Goal: Task Accomplishment & Management: Complete application form

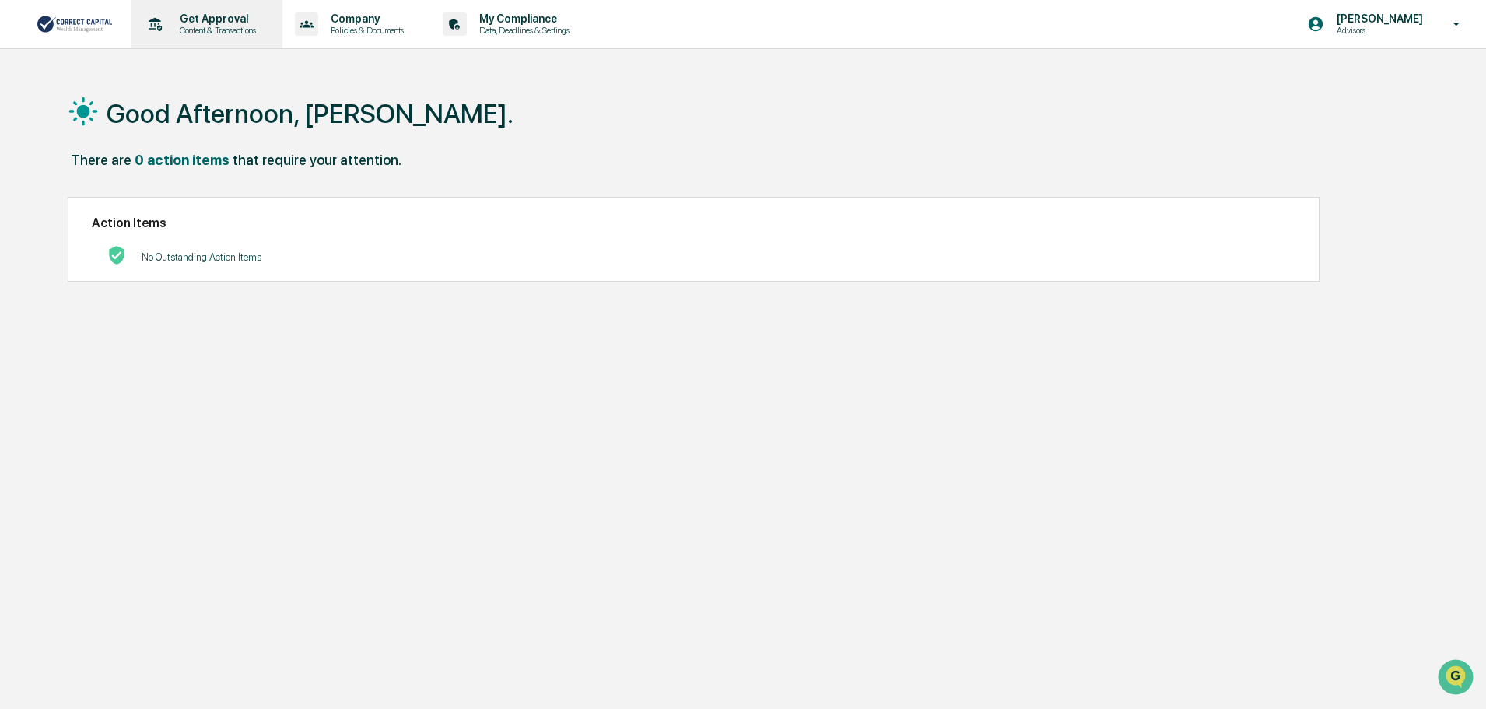
click at [204, 23] on p "Get Approval" at bounding box center [215, 18] width 96 height 12
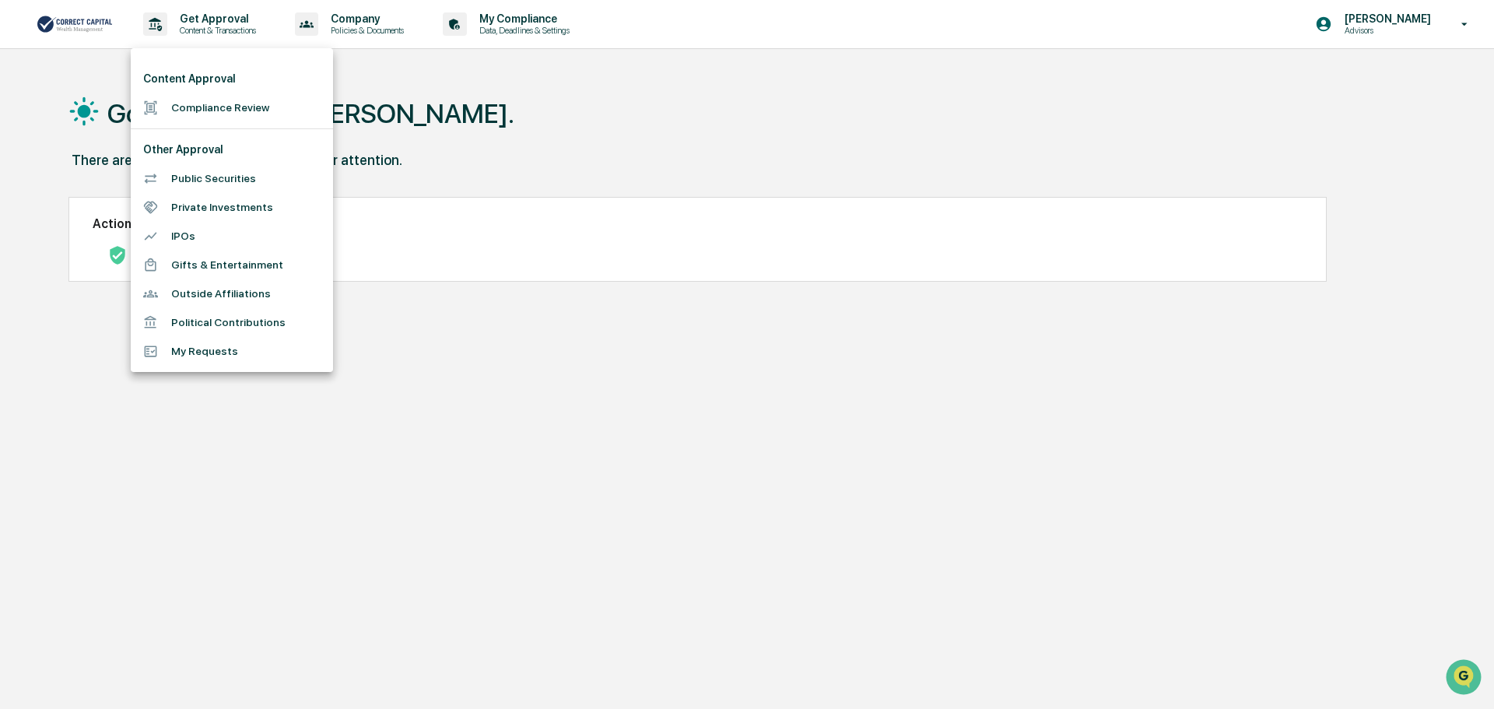
click at [218, 105] on li "Compliance Review" at bounding box center [232, 107] width 202 height 29
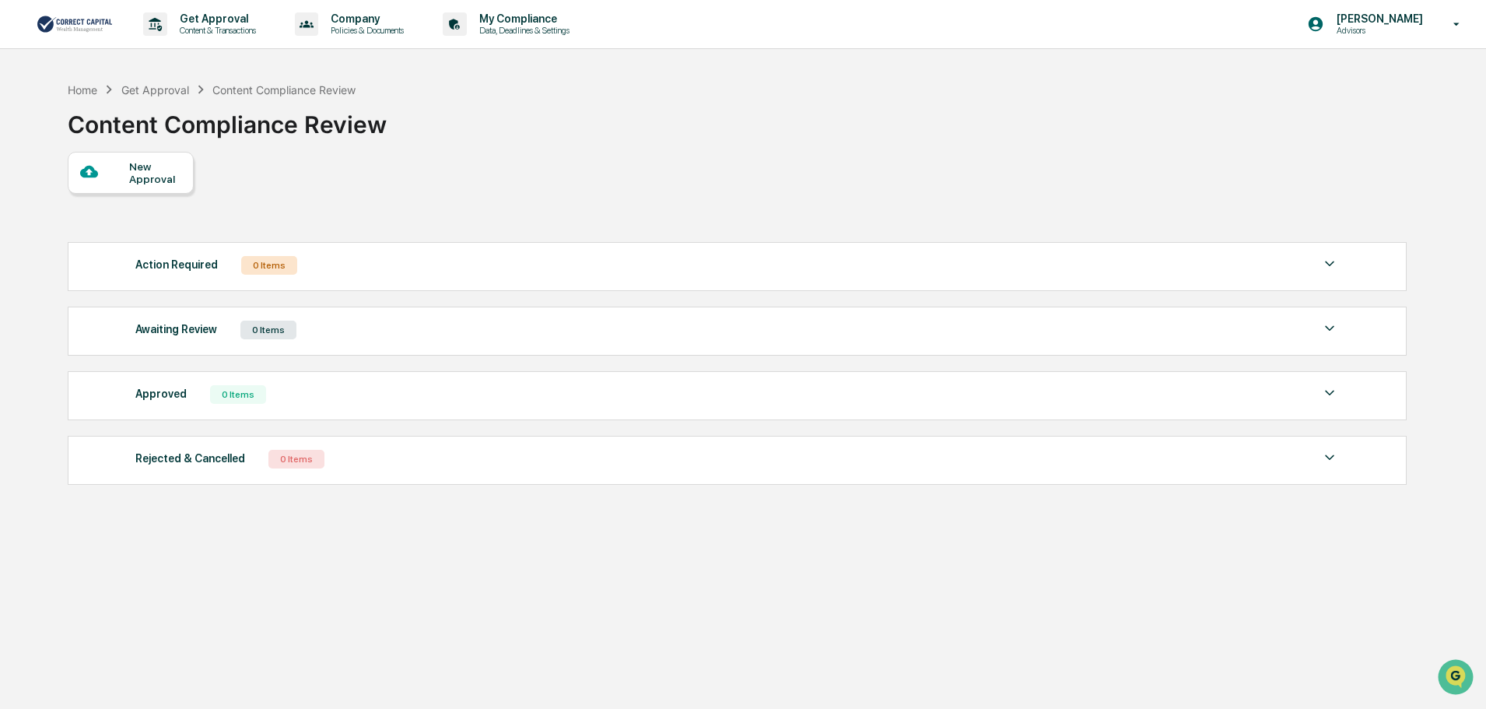
click at [130, 180] on div "New Approval" at bounding box center [155, 172] width 52 height 25
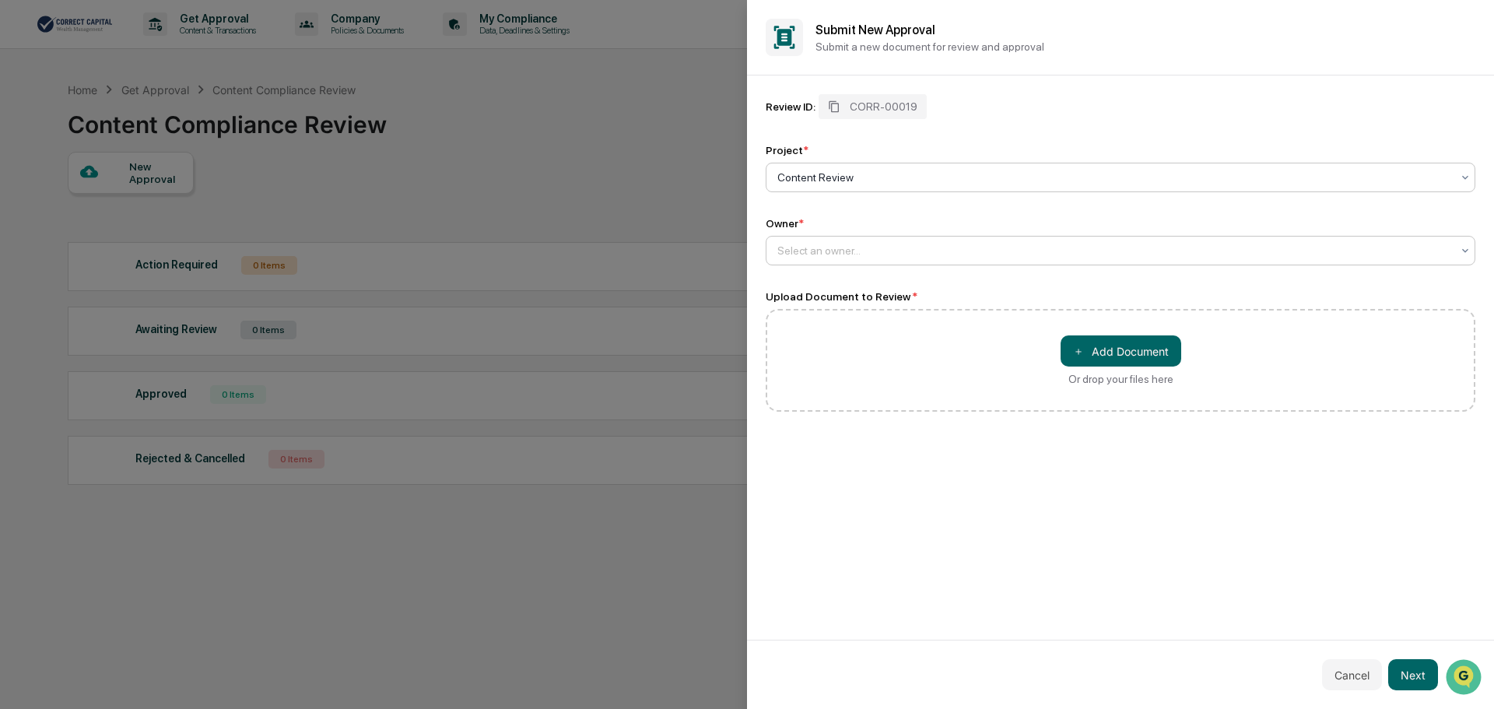
click at [843, 261] on div "Select an owner..." at bounding box center [1121, 251] width 710 height 30
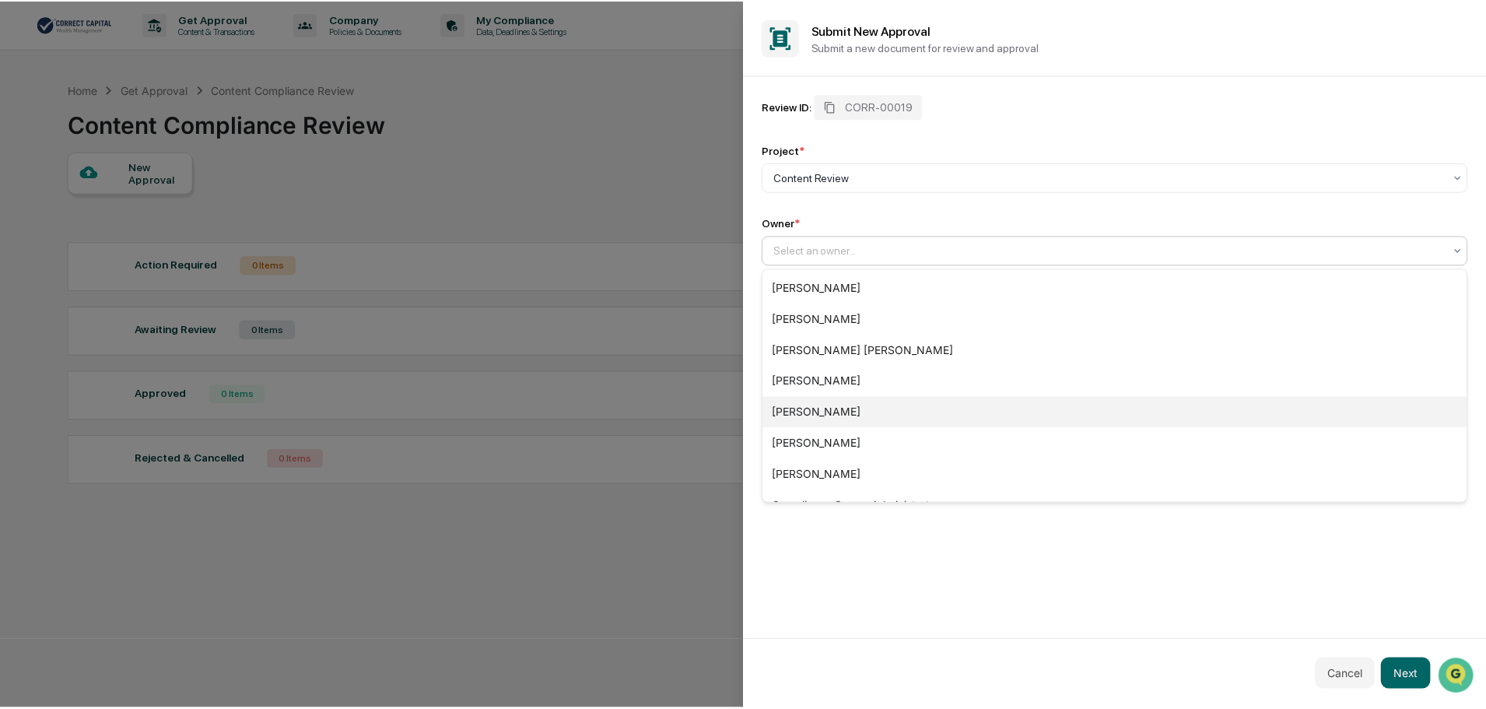
scroll to position [115, 0]
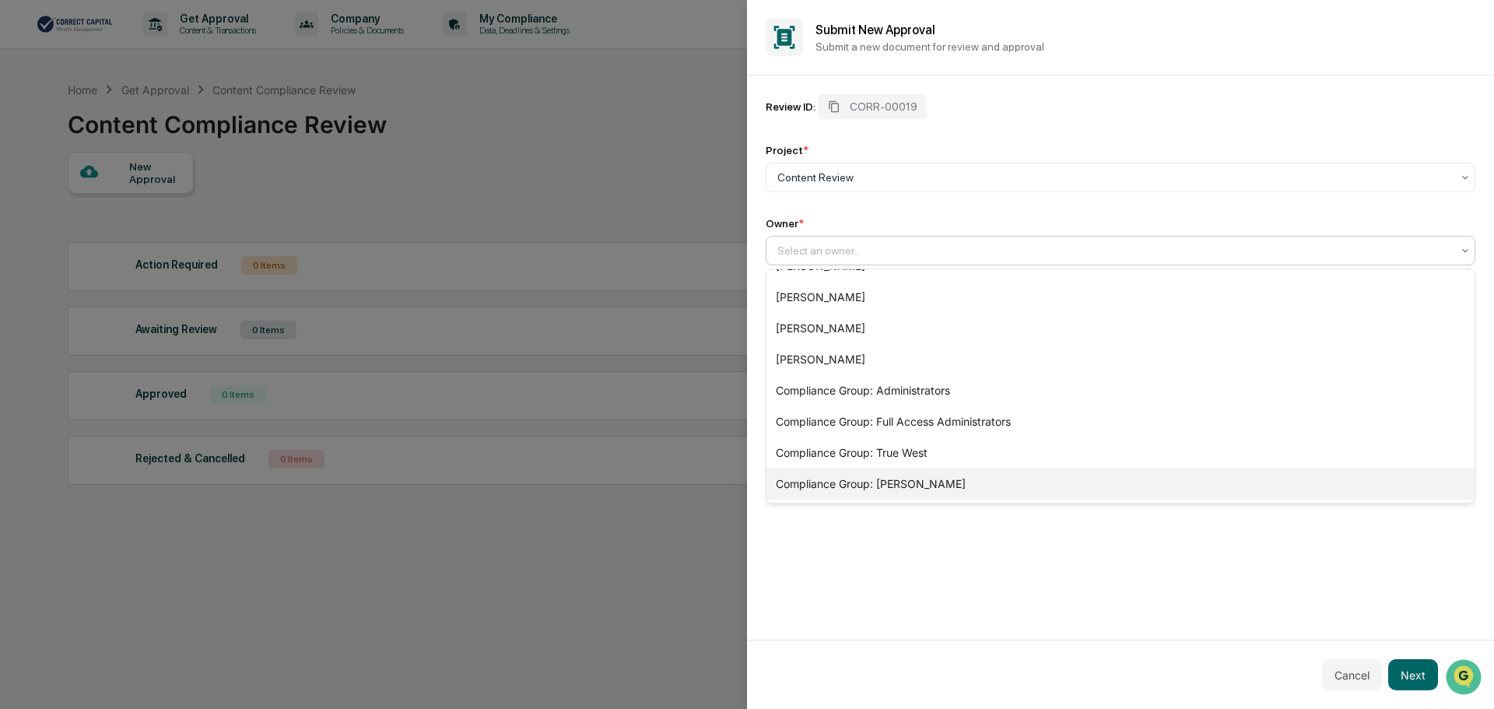
click at [983, 485] on div "Compliance Group: [PERSON_NAME]" at bounding box center [1120, 483] width 708 height 31
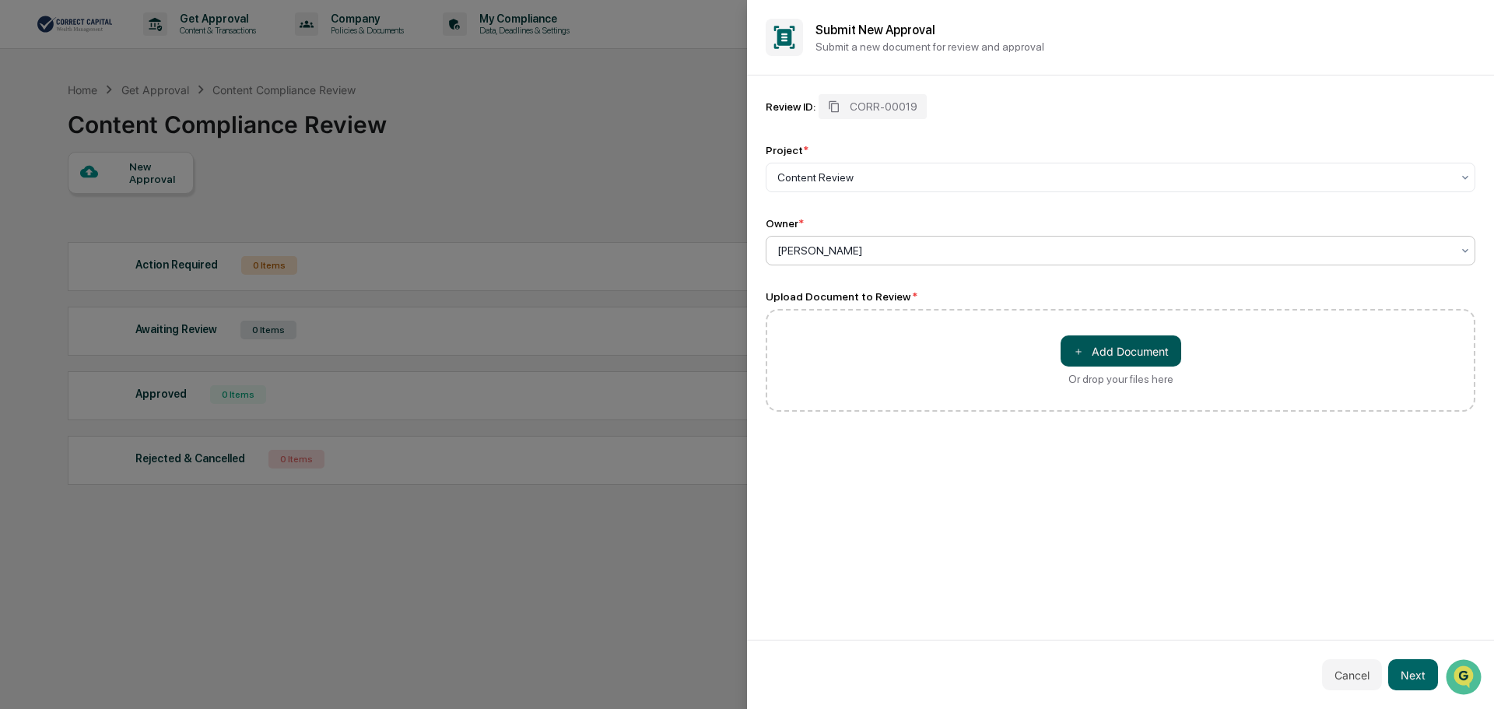
click at [1069, 346] on button "＋ Add Document" at bounding box center [1121, 350] width 121 height 31
click at [1414, 668] on button "Next" at bounding box center [1413, 674] width 50 height 31
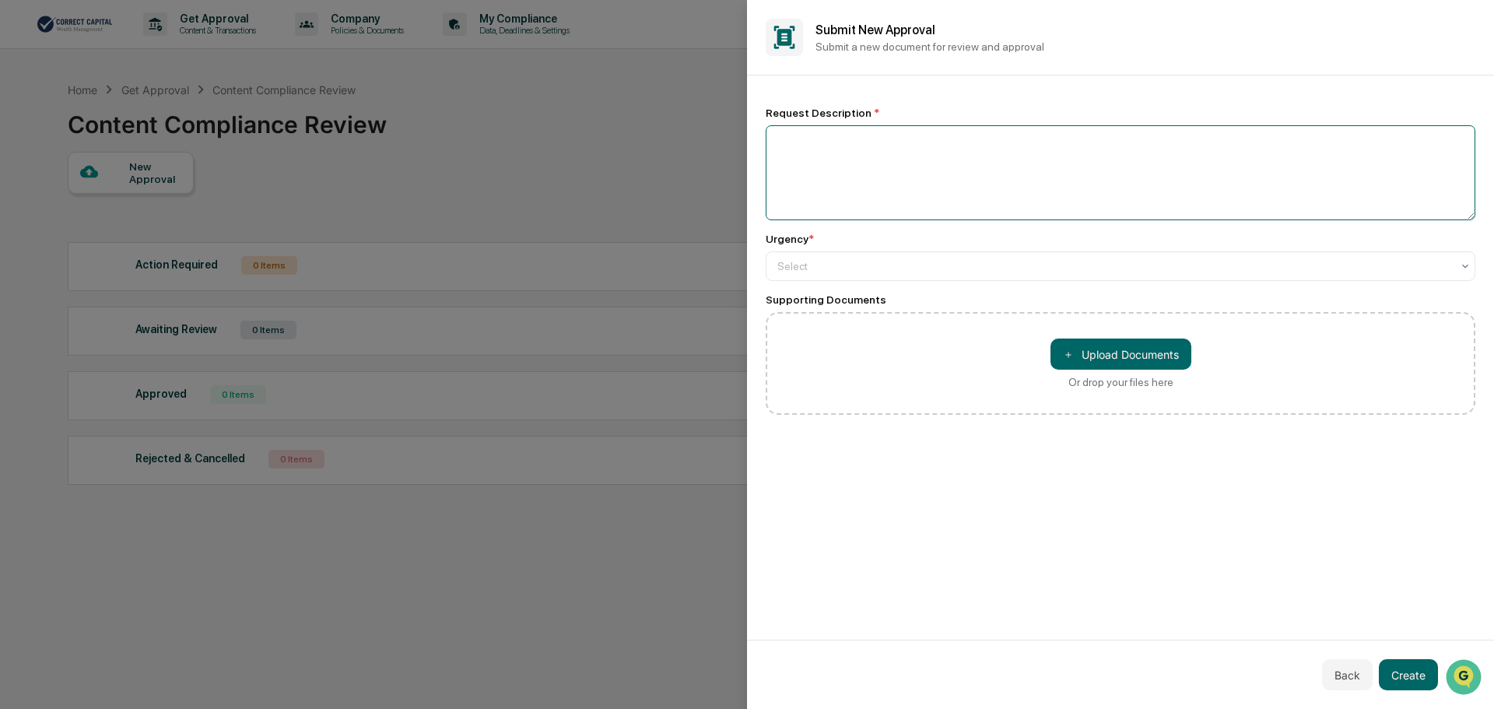
click at [834, 158] on textarea at bounding box center [1121, 172] width 710 height 95
click at [847, 139] on textarea "**********" at bounding box center [1121, 172] width 710 height 95
click at [921, 146] on textarea "**********" at bounding box center [1121, 172] width 710 height 95
type textarea "**********"
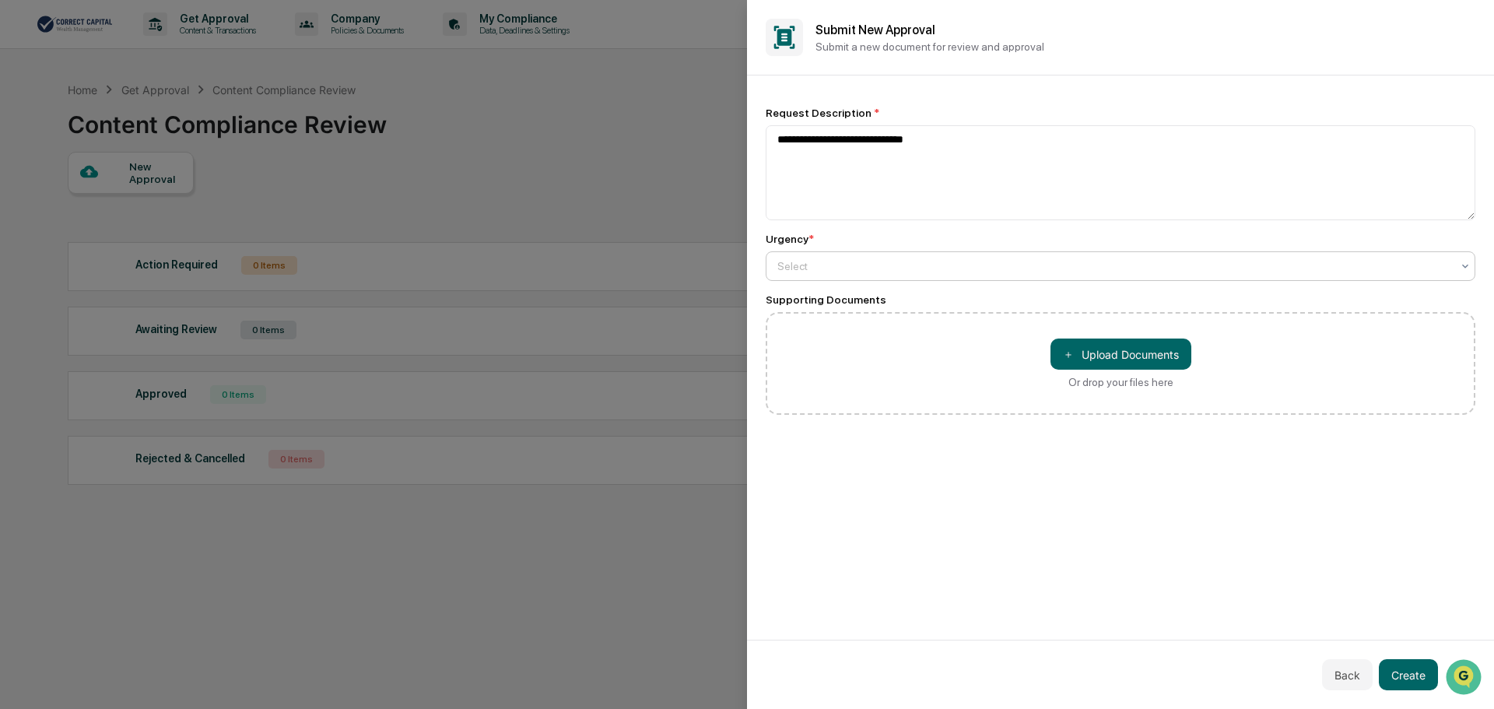
click at [855, 262] on div at bounding box center [1114, 266] width 674 height 16
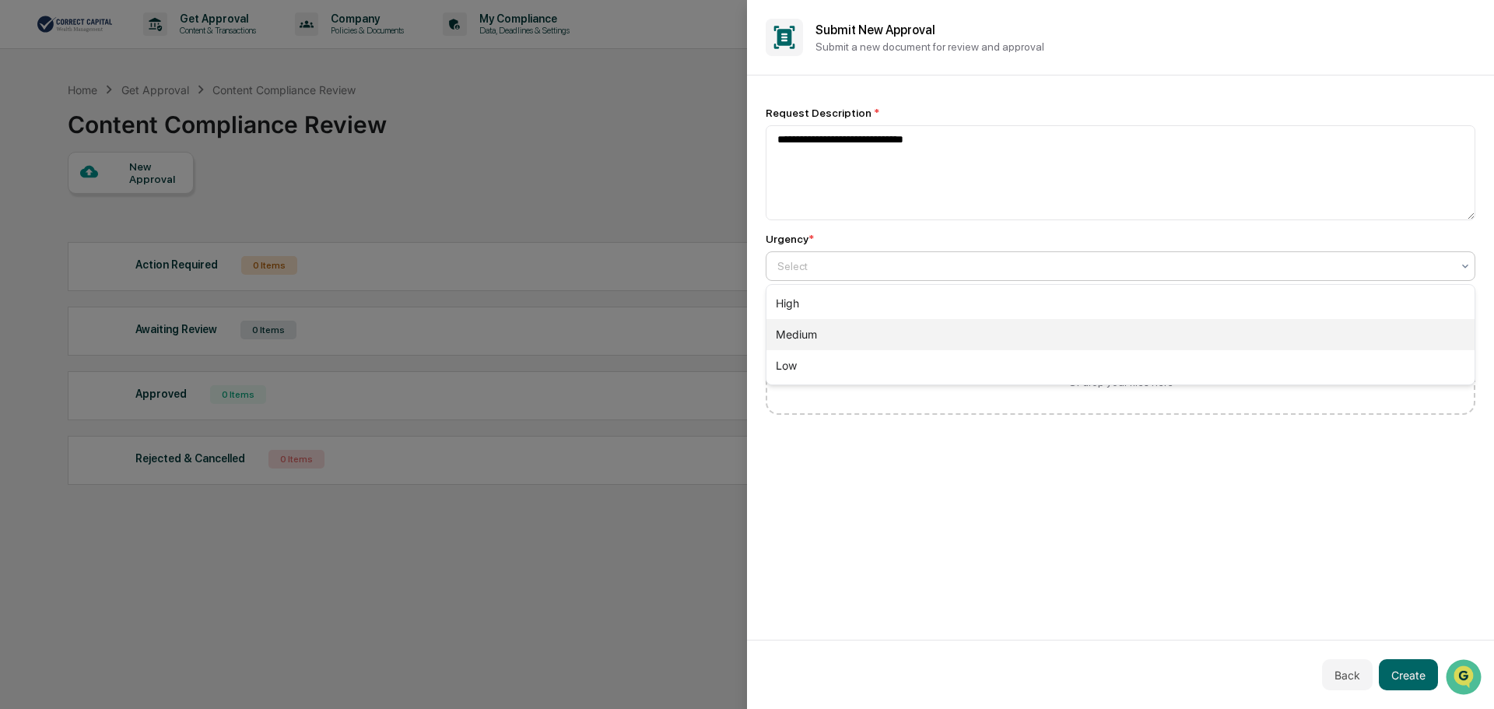
click at [829, 335] on div "Medium" at bounding box center [1120, 334] width 708 height 31
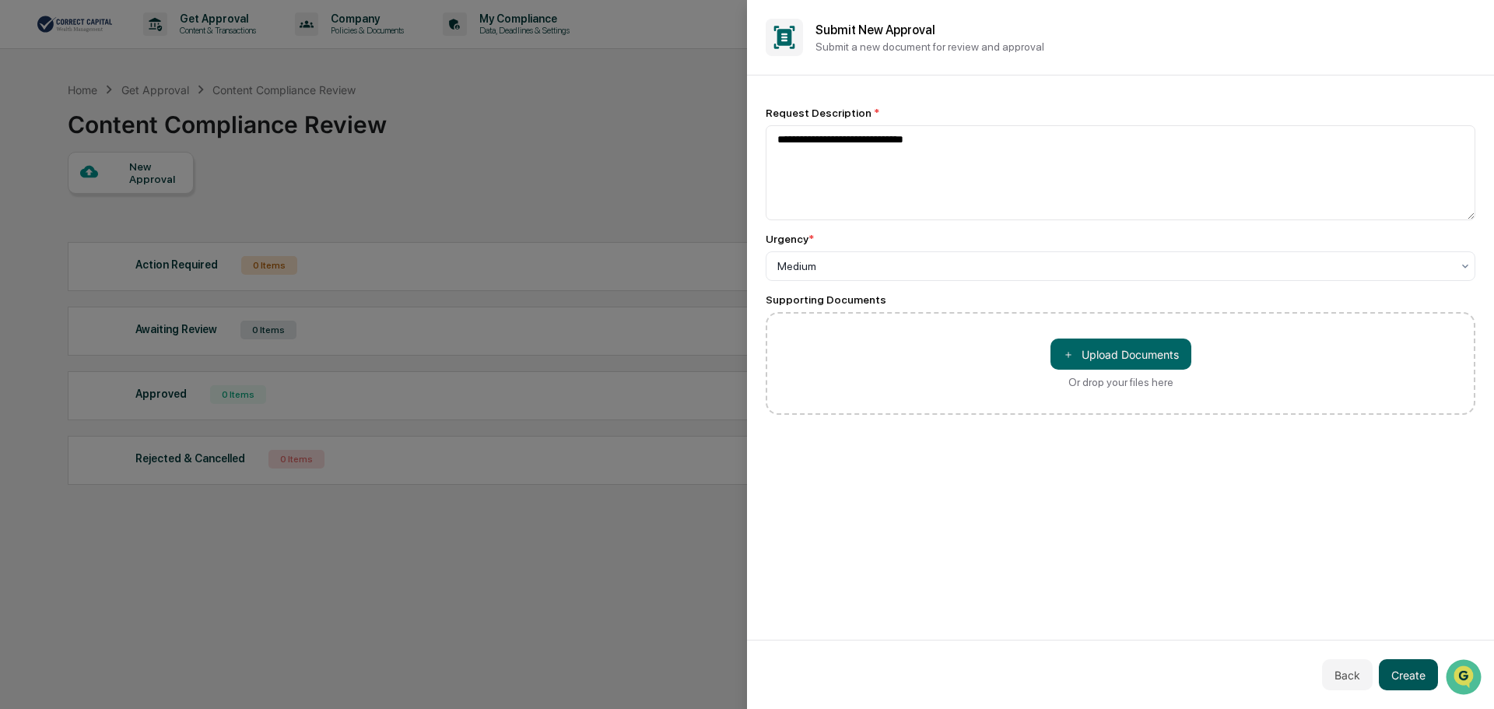
click at [1398, 675] on button "Create" at bounding box center [1408, 674] width 59 height 31
click at [1405, 667] on button "Create" at bounding box center [1408, 674] width 59 height 31
click at [1412, 673] on button "Create" at bounding box center [1408, 674] width 59 height 31
click at [1135, 349] on button "＋ Upload Documents" at bounding box center [1120, 353] width 141 height 31
click at [1396, 669] on button "Create" at bounding box center [1408, 674] width 59 height 31
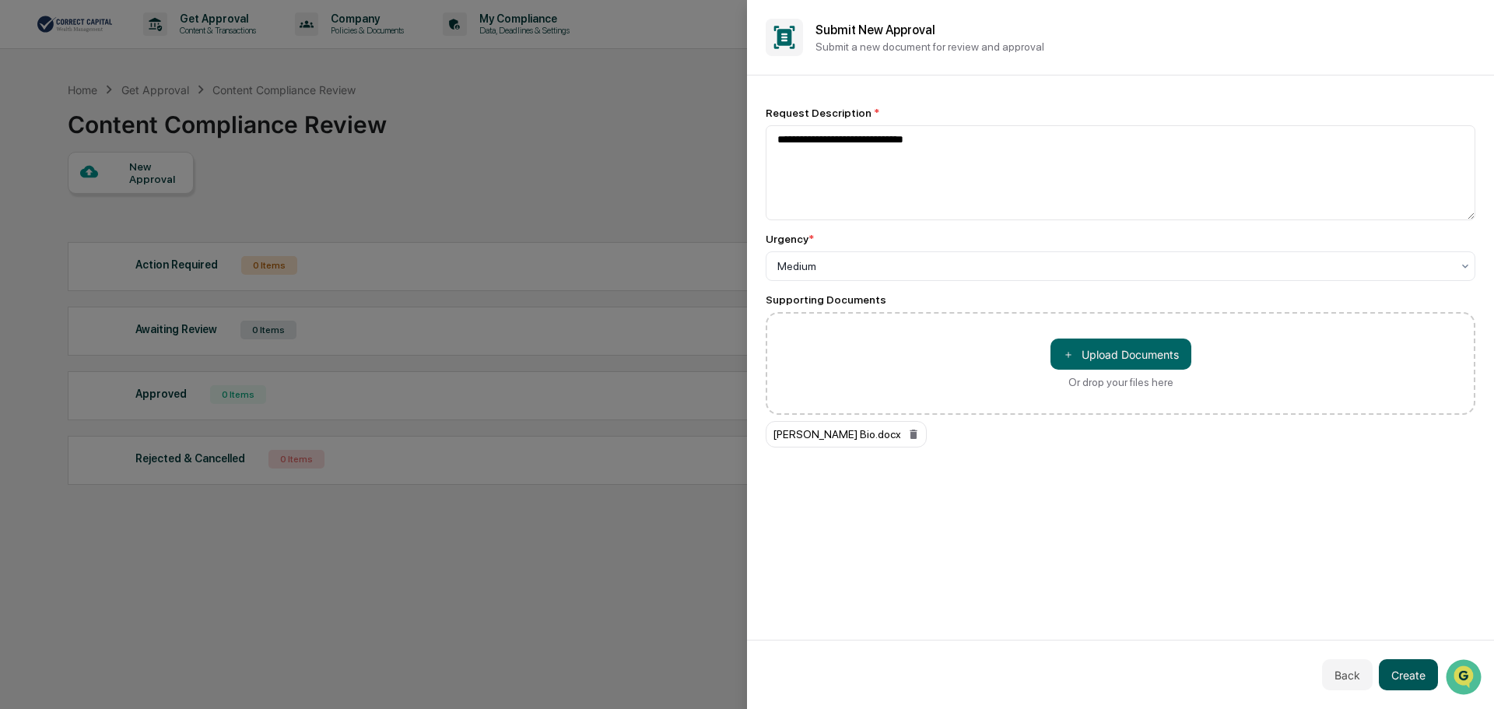
click at [1408, 667] on button "Create" at bounding box center [1408, 674] width 59 height 31
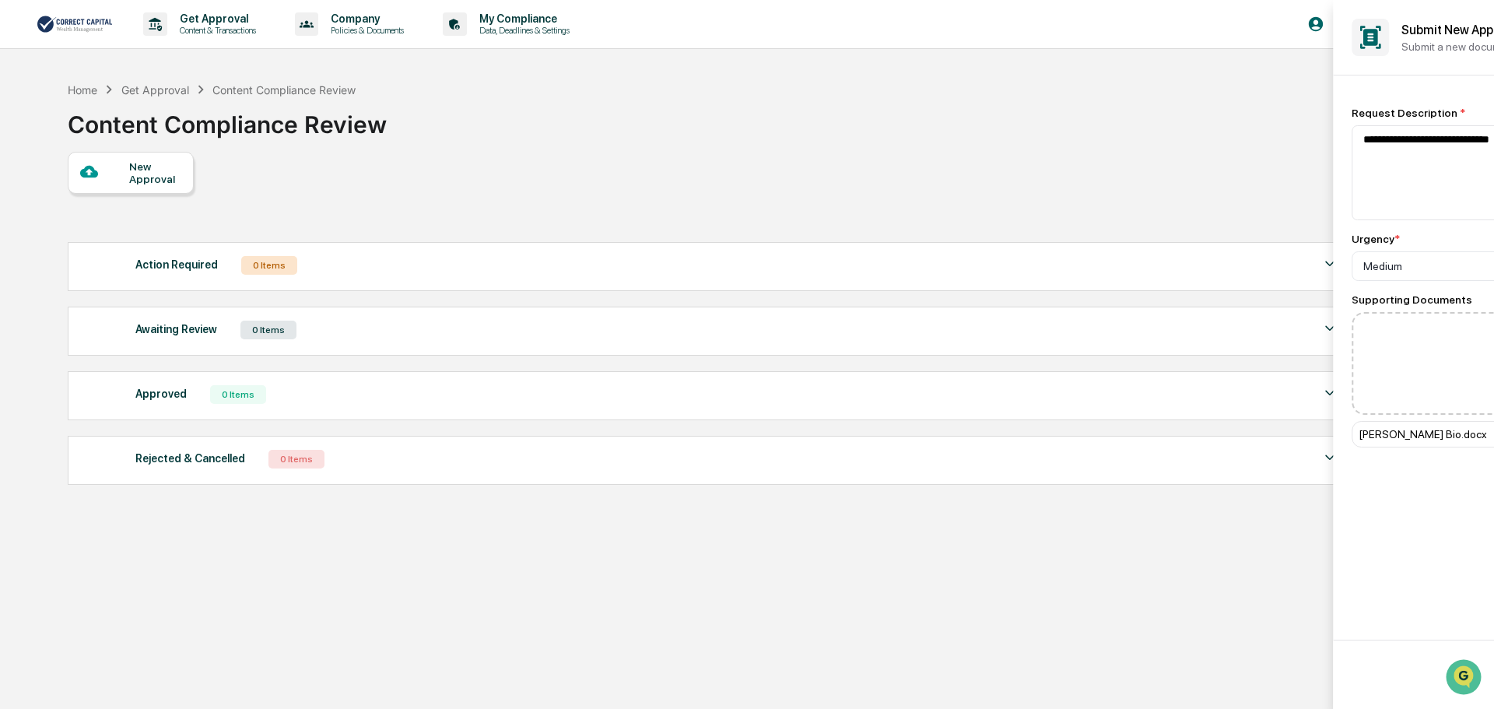
click at [439, 93] on div at bounding box center [747, 354] width 1494 height 709
